Goal: Find specific fact: Find specific fact

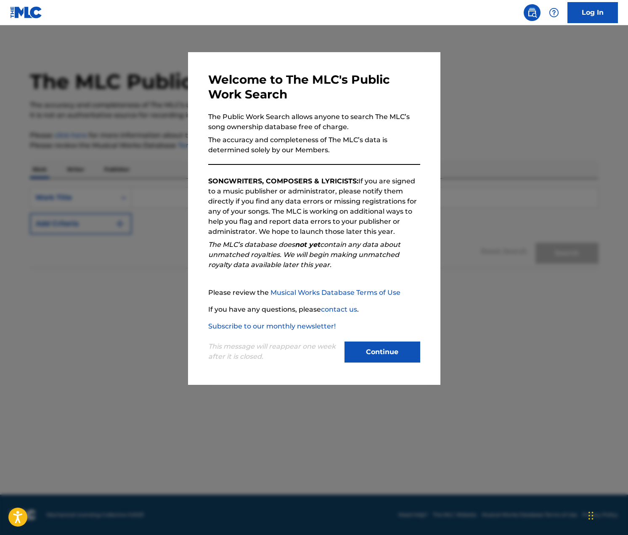
click at [387, 359] on button "Continue" at bounding box center [383, 352] width 76 height 21
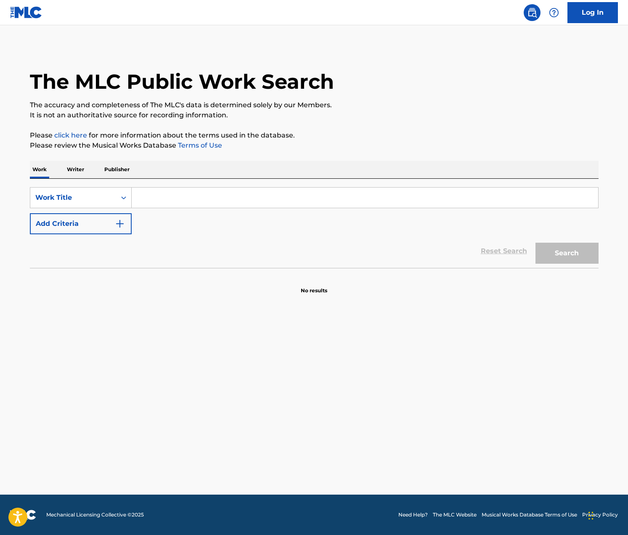
click at [193, 200] on input "Search Form" at bounding box center [365, 198] width 467 height 20
click at [75, 169] on p "Writer" at bounding box center [75, 170] width 22 height 18
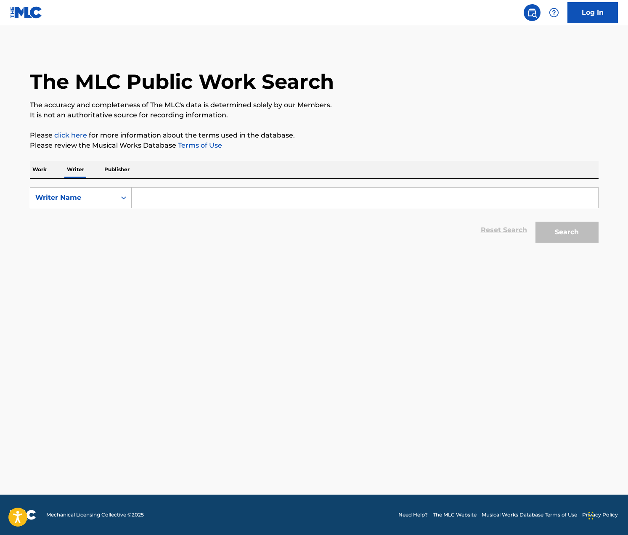
drag, startPoint x: 173, startPoint y: 198, endPoint x: 179, endPoint y: 193, distance: 7.2
click at [173, 198] on input "Search Form" at bounding box center [365, 198] width 467 height 20
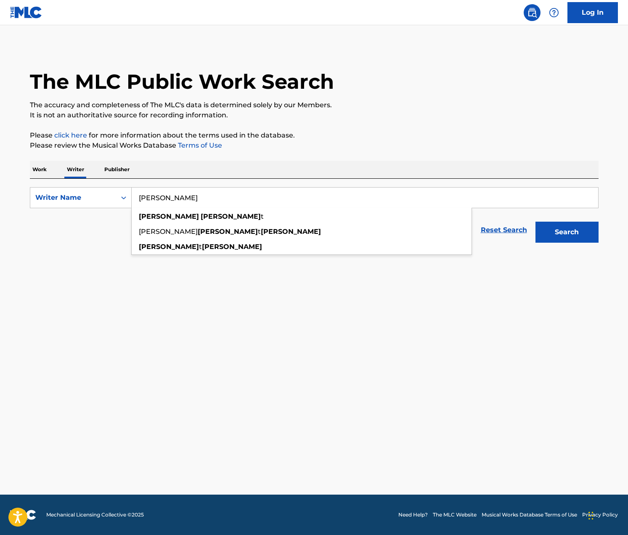
type input "[PERSON_NAME]"
click at [536, 222] on button "Search" at bounding box center [567, 232] width 63 height 21
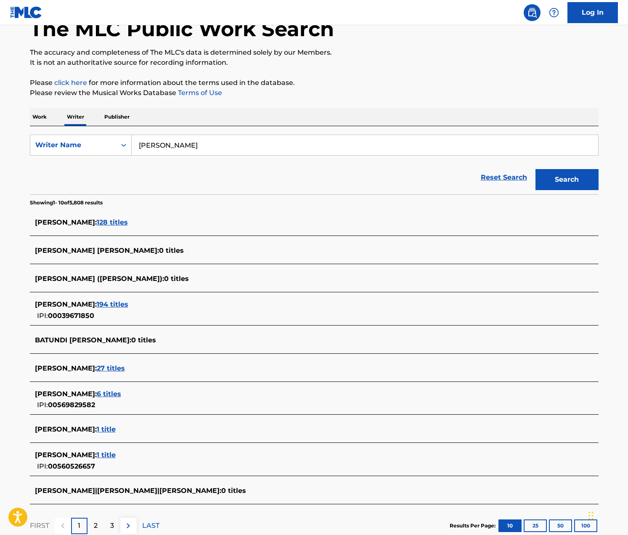
scroll to position [56, 0]
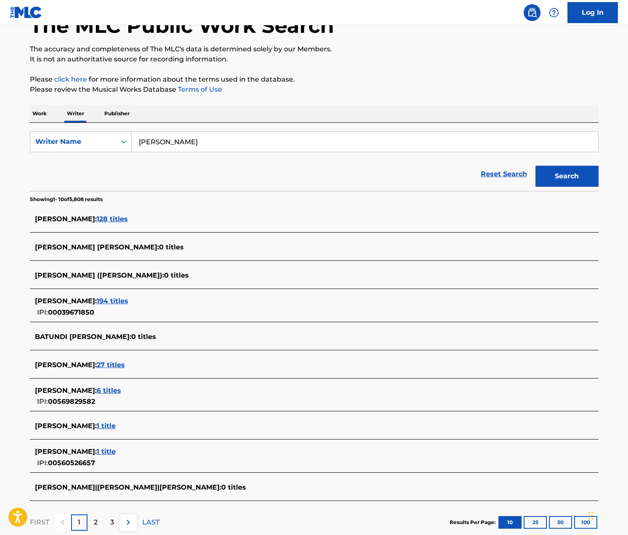
click at [102, 391] on span "6 titles" at bounding box center [109, 391] width 24 height 8
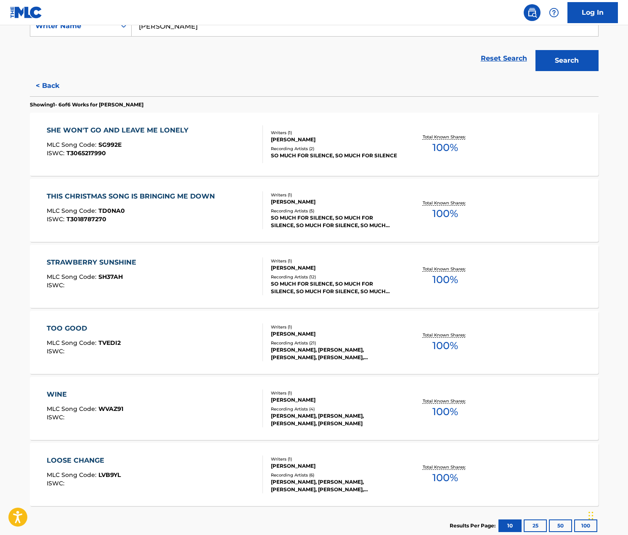
scroll to position [172, 0]
click at [345, 350] on div "[PERSON_NAME], [PERSON_NAME], [PERSON_NAME], [PERSON_NAME], [PERSON_NAME]" at bounding box center [334, 353] width 127 height 15
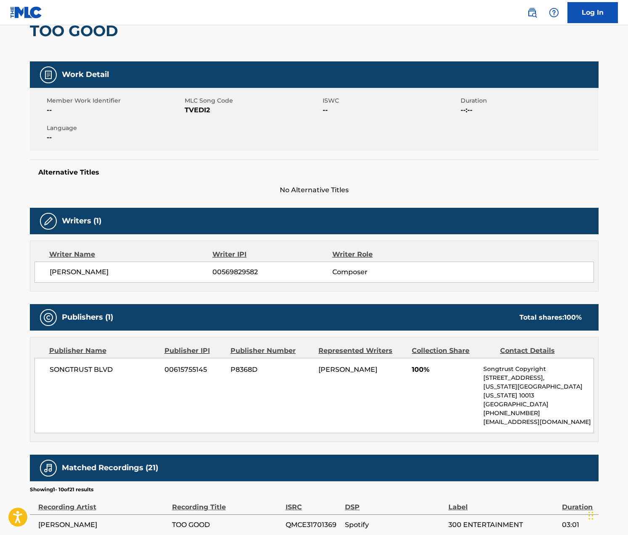
scroll to position [349, 0]
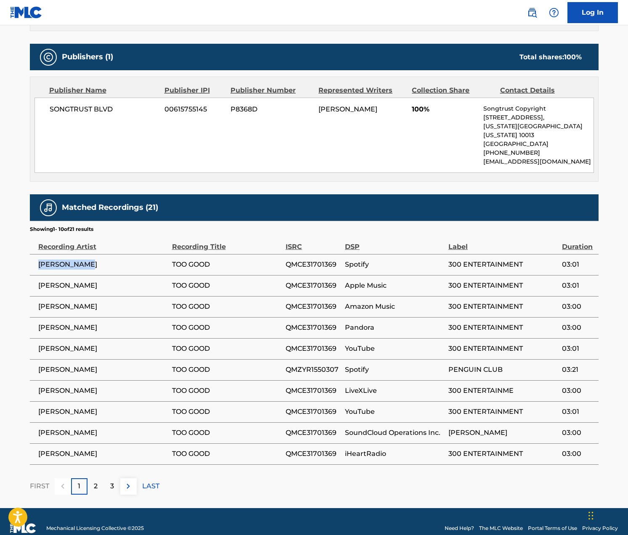
drag, startPoint x: 107, startPoint y: 256, endPoint x: 37, endPoint y: 257, distance: 69.8
click at [37, 257] on td "[PERSON_NAME]" at bounding box center [101, 264] width 142 height 21
copy span "[PERSON_NAME]"
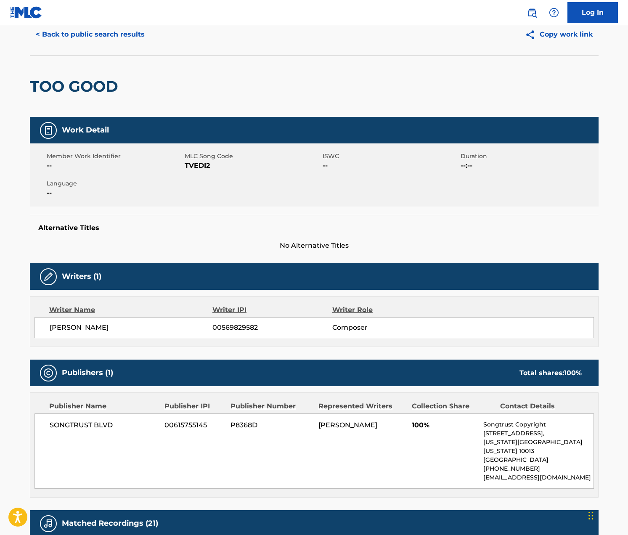
scroll to position [0, 0]
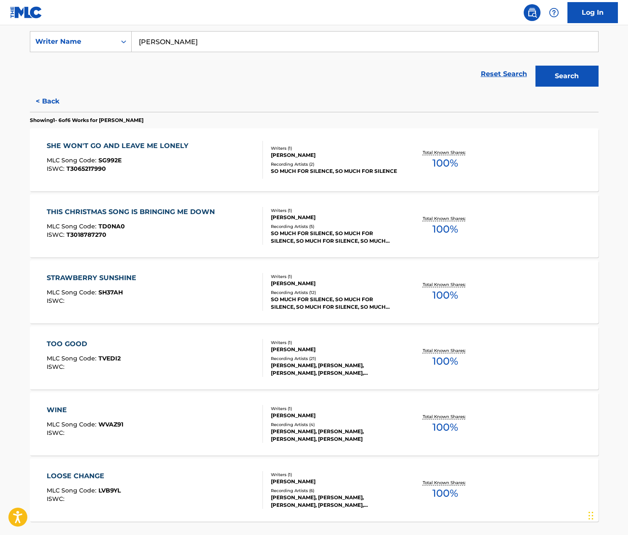
scroll to position [225, 0]
